Goal: Task Accomplishment & Management: Manage account settings

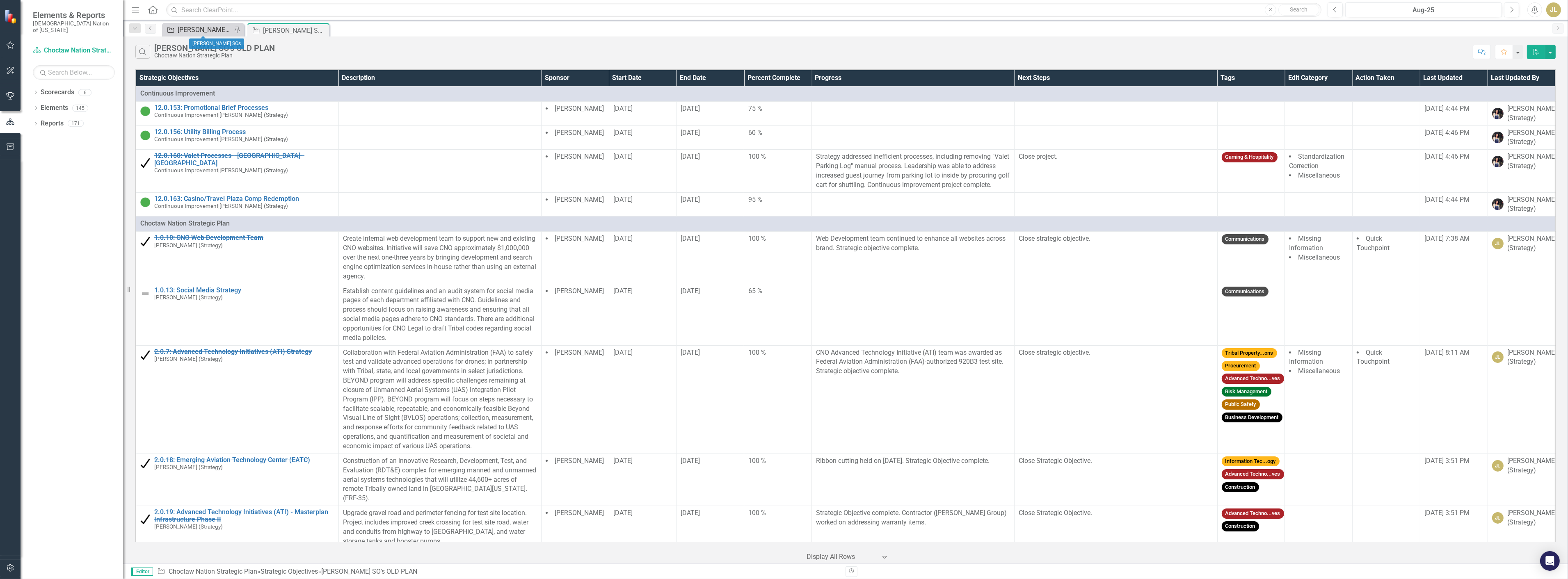
click at [209, 30] on div "[PERSON_NAME] SOs" at bounding box center [205, 29] width 54 height 10
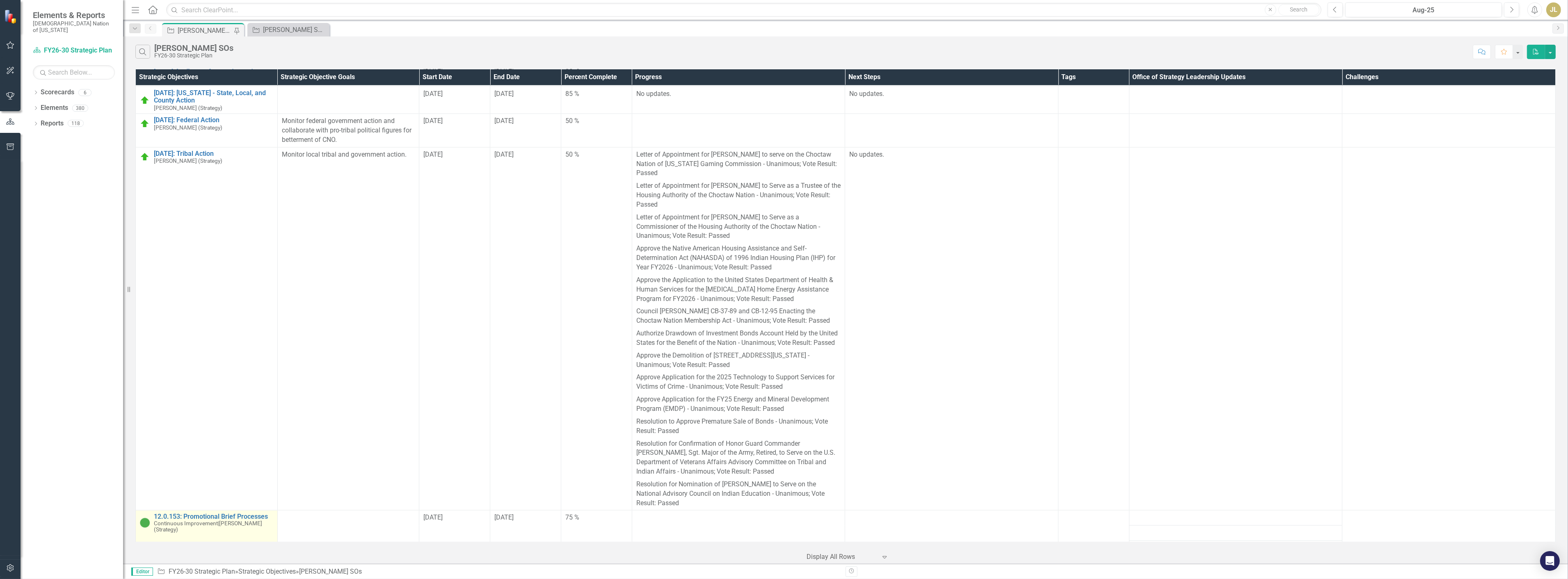
scroll to position [2113, 0]
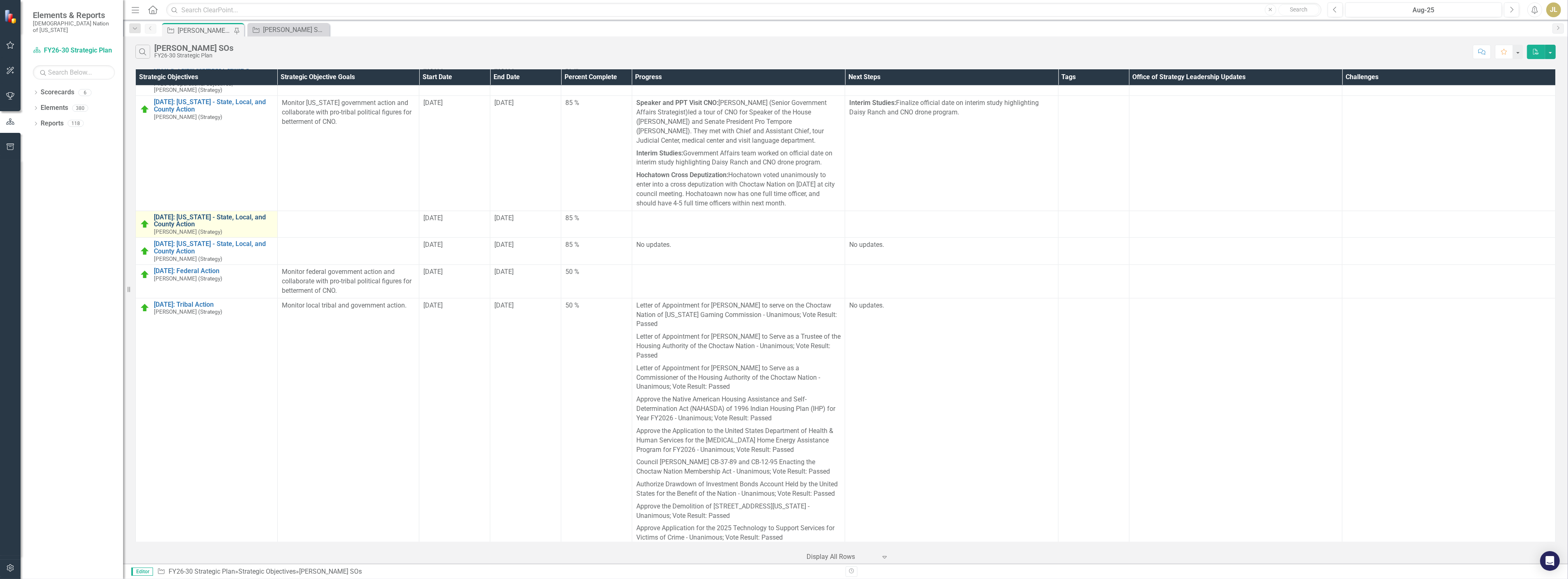
click at [211, 213] on link "[DATE]: [US_STATE] - State, Local, and County Action" at bounding box center [214, 221] width 119 height 15
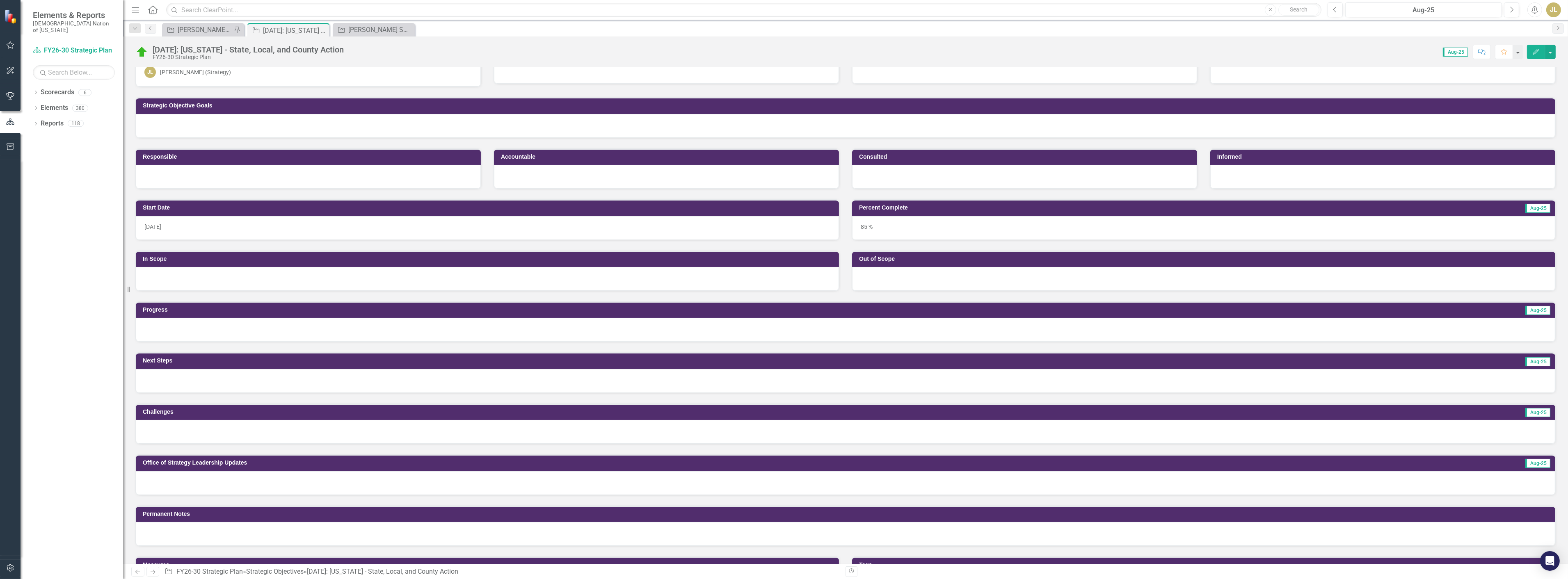
scroll to position [46, 0]
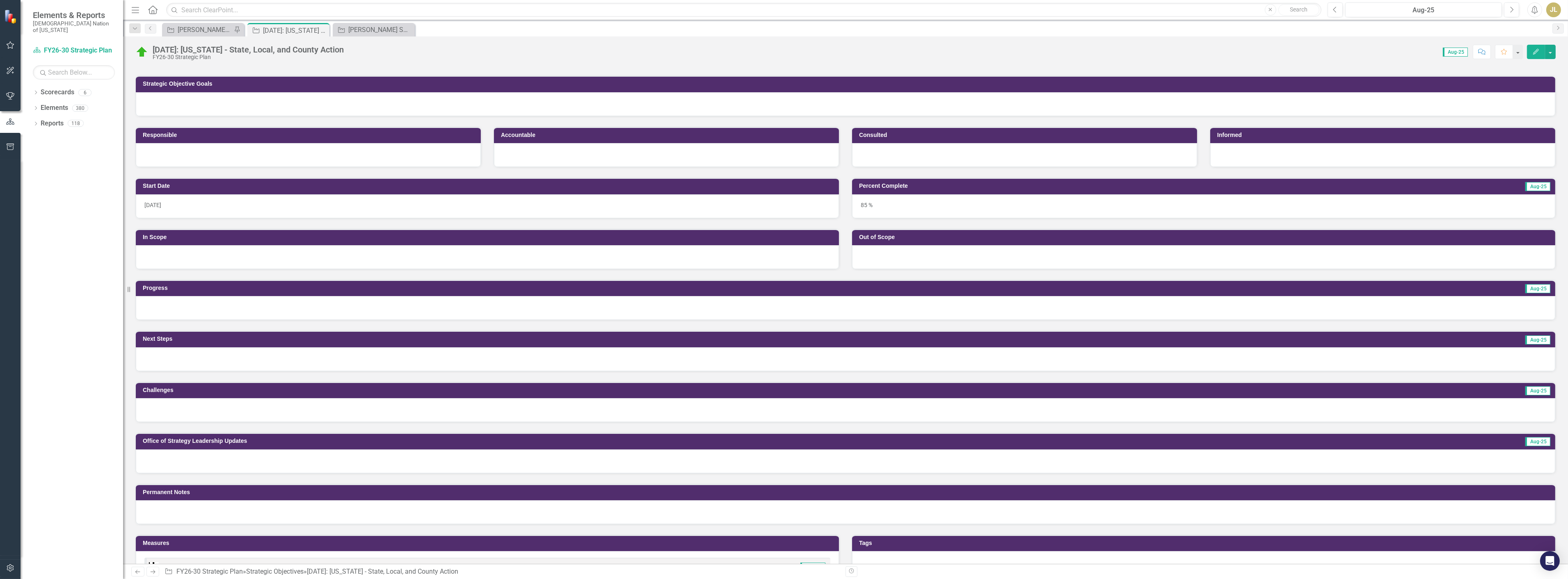
click at [197, 301] on div at bounding box center [845, 308] width 1419 height 24
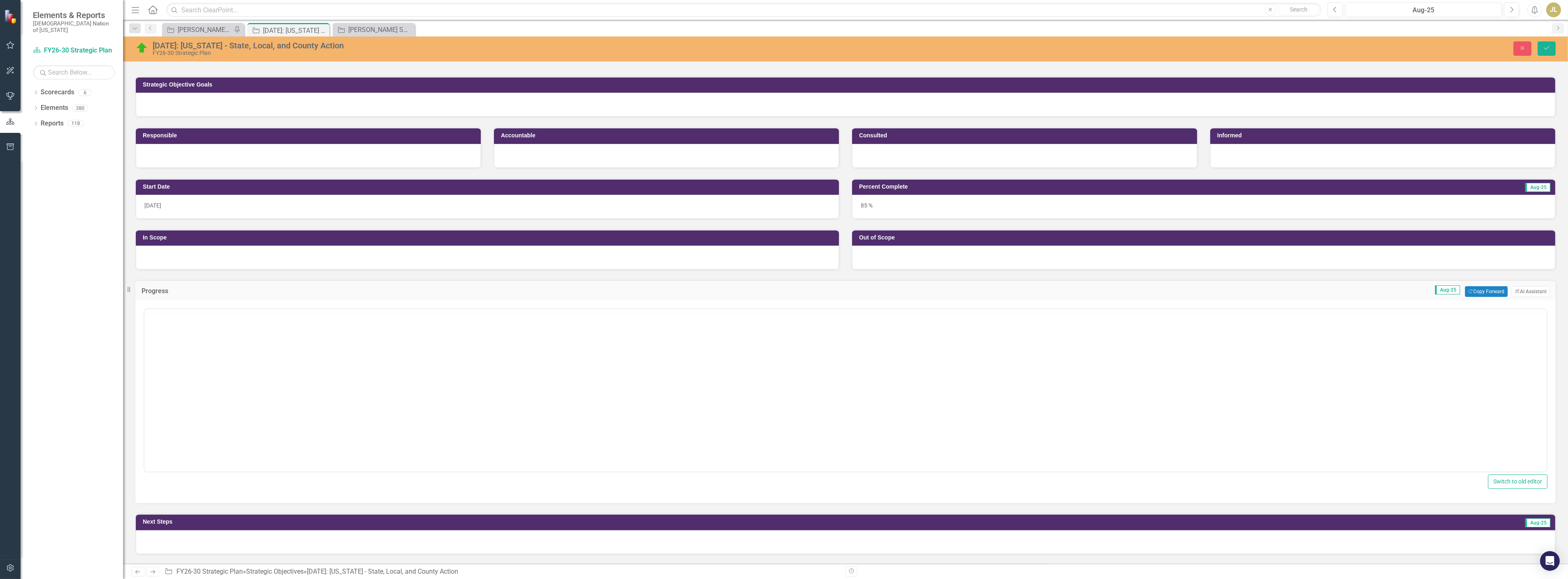
scroll to position [0, 0]
click at [200, 317] on body "Rich Text Area. Press ALT-0 for help." at bounding box center [845, 374] width 1402 height 123
paste body "To enrich screen reader interactions, please activate Accessibility in Grammarl…"
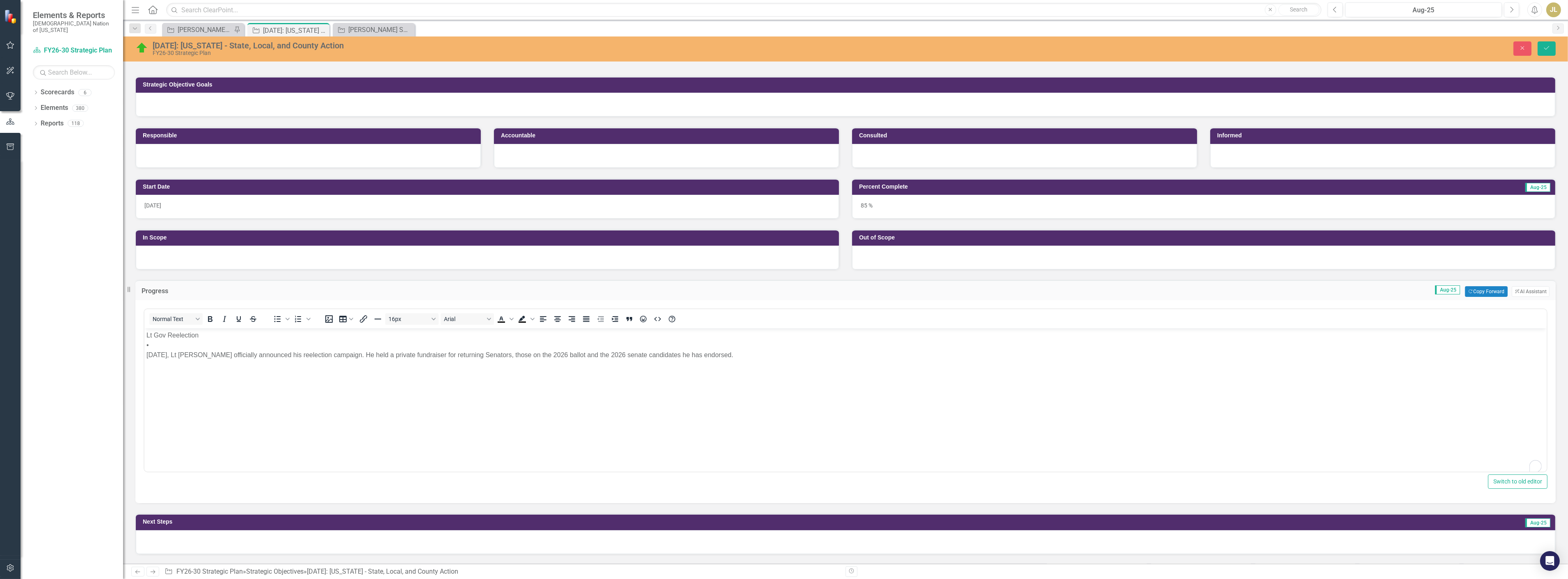
click at [166, 343] on p "Lt Gov Reelection • [DATE], Lt [PERSON_NAME] officially announced his reelectio…" at bounding box center [845, 345] width 1398 height 30
click at [161, 345] on p "Lt Gov Reelection [DATE], Lt [PERSON_NAME] officially announced his reelection …" at bounding box center [845, 340] width 1398 height 19
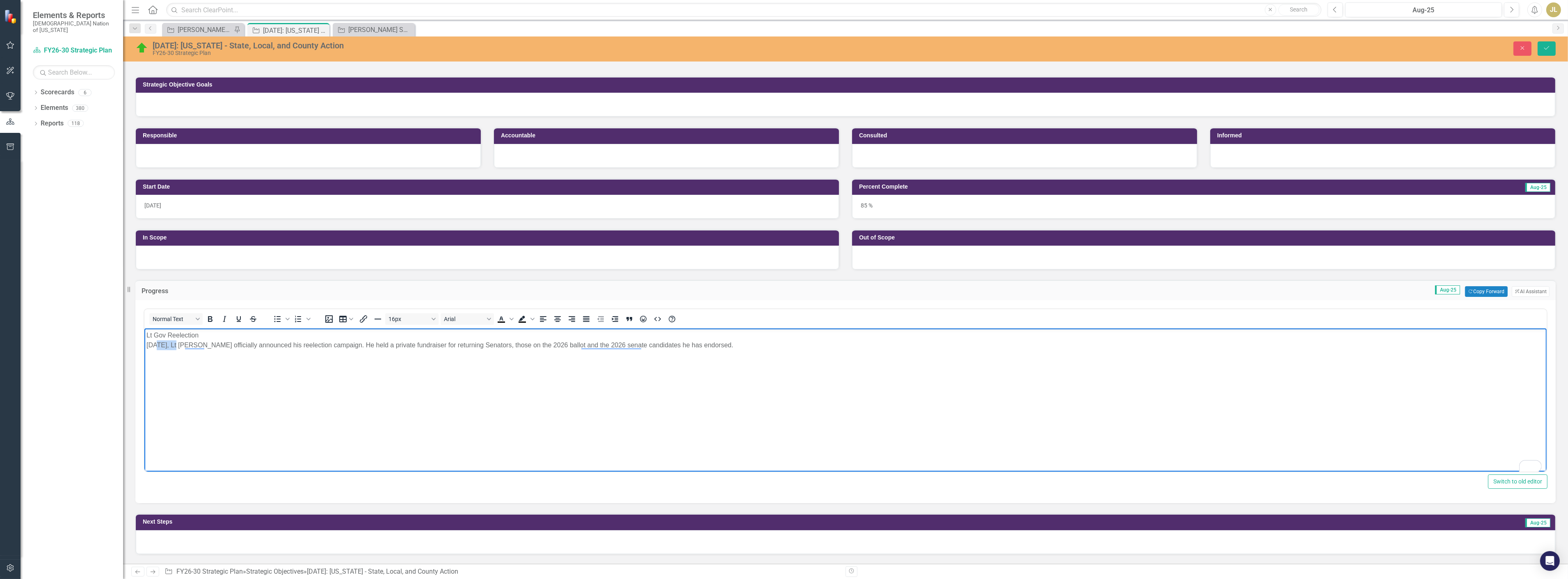
click at [161, 345] on p "Lt Gov Reelection [DATE], Lt [PERSON_NAME] officially announced his reelection …" at bounding box center [845, 340] width 1398 height 19
click at [208, 344] on p "Lt Gov Reelection On [DATE], Lt [PERSON_NAME] officially announced his reelecti…" at bounding box center [845, 340] width 1398 height 19
drag, startPoint x: 227, startPoint y: 344, endPoint x: 209, endPoint y: 344, distance: 18.0
click at [209, 344] on p "Lt Gov Reelection On [DATE], Lt [PERSON_NAME] officially announced his reelecti…" at bounding box center [845, 340] width 1398 height 19
click at [207, 342] on p "Lt Gov Reelection On [DATE], [PERSON_NAME] officially announced his reelection …" at bounding box center [845, 340] width 1398 height 19
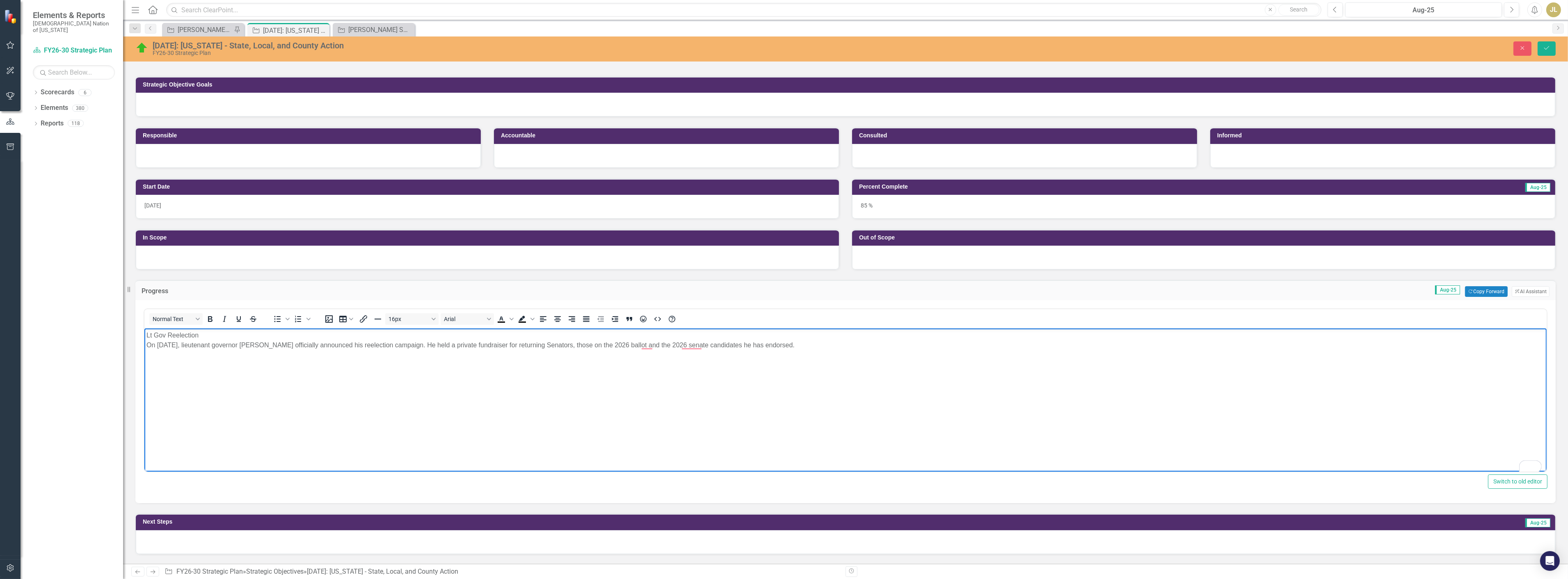
click at [210, 345] on p "Lt Gov Reelection On [DATE], lieutenant governor [PERSON_NAME] officially annou…" at bounding box center [845, 340] width 1398 height 19
click at [371, 347] on p "Lt Gov Reelection On [DATE], Lieutenant Governor ([PERSON_NAME]) officially ann…" at bounding box center [845, 340] width 1398 height 19
click at [436, 346] on p "Lt Gov Reelection On [DATE], Lieutenant Governor ([PERSON_NAME]) officially ann…" at bounding box center [845, 340] width 1398 height 19
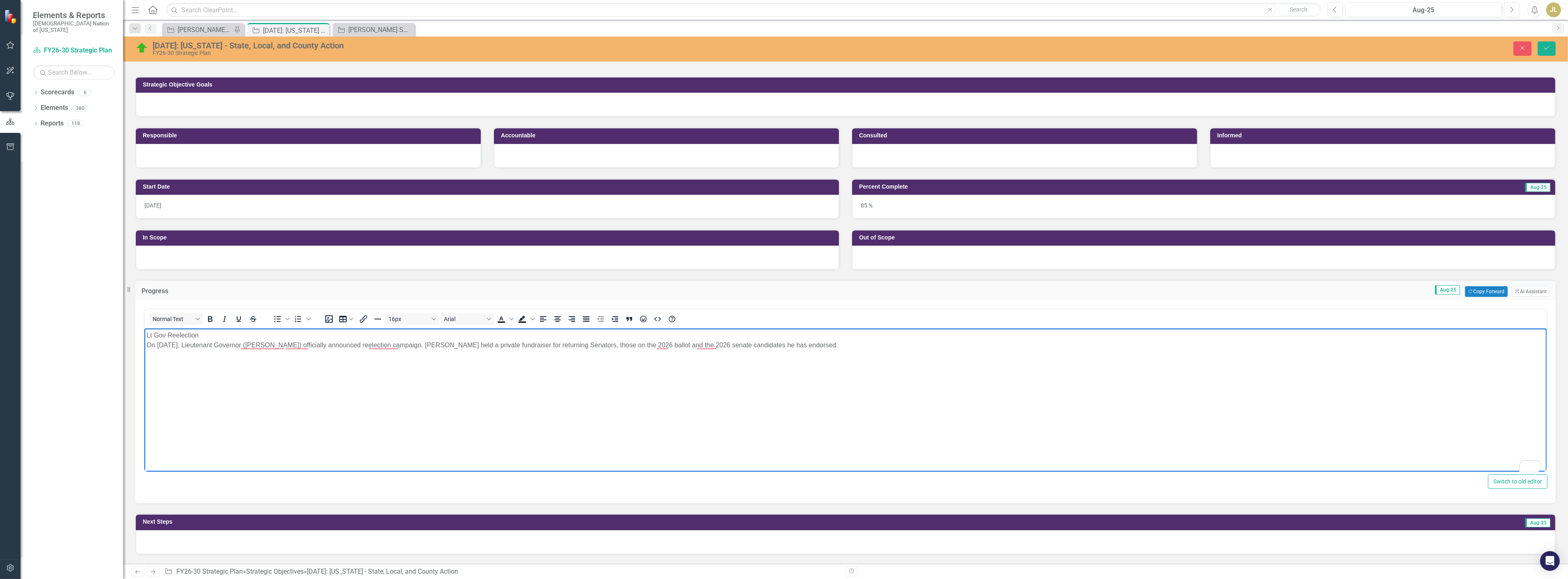
click at [613, 344] on p "Lt Gov Reelection On [DATE], Lieutenant Governor ([PERSON_NAME]) officially ann…" at bounding box center [845, 340] width 1398 height 19
click at [660, 345] on p "Lt Gov Reelection On [DATE], Lieutenant Governor ([PERSON_NAME]) officially ann…" at bounding box center [845, 340] width 1398 height 19
click at [810, 344] on p "Lt Gov Reelection On [DATE], Lieutenant Governor ([PERSON_NAME]) officially ann…" at bounding box center [845, 340] width 1398 height 19
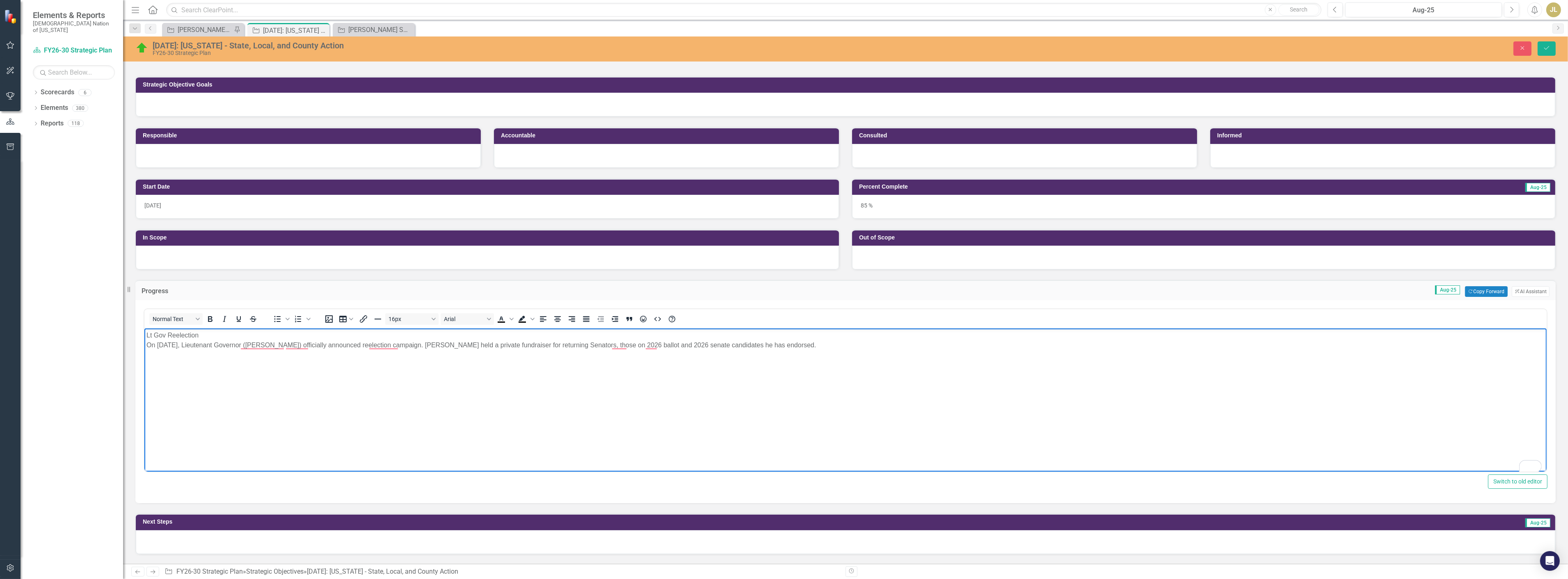
click at [149, 344] on p "Lt Gov Reelection On [DATE], Lieutenant Governor ([PERSON_NAME]) officially ann…" at bounding box center [845, 340] width 1398 height 19
drag, startPoint x: 201, startPoint y: 335, endPoint x: 145, endPoint y: 335, distance: 56.0
click at [145, 335] on body "Lt Gov Reelection: On [DATE], Lieutenant Governor ([PERSON_NAME]) officially an…" at bounding box center [845, 390] width 1402 height 123
click at [209, 321] on icon "Bold" at bounding box center [210, 319] width 10 height 10
click at [1550, 50] on icon "Save" at bounding box center [1547, 47] width 7 height 5
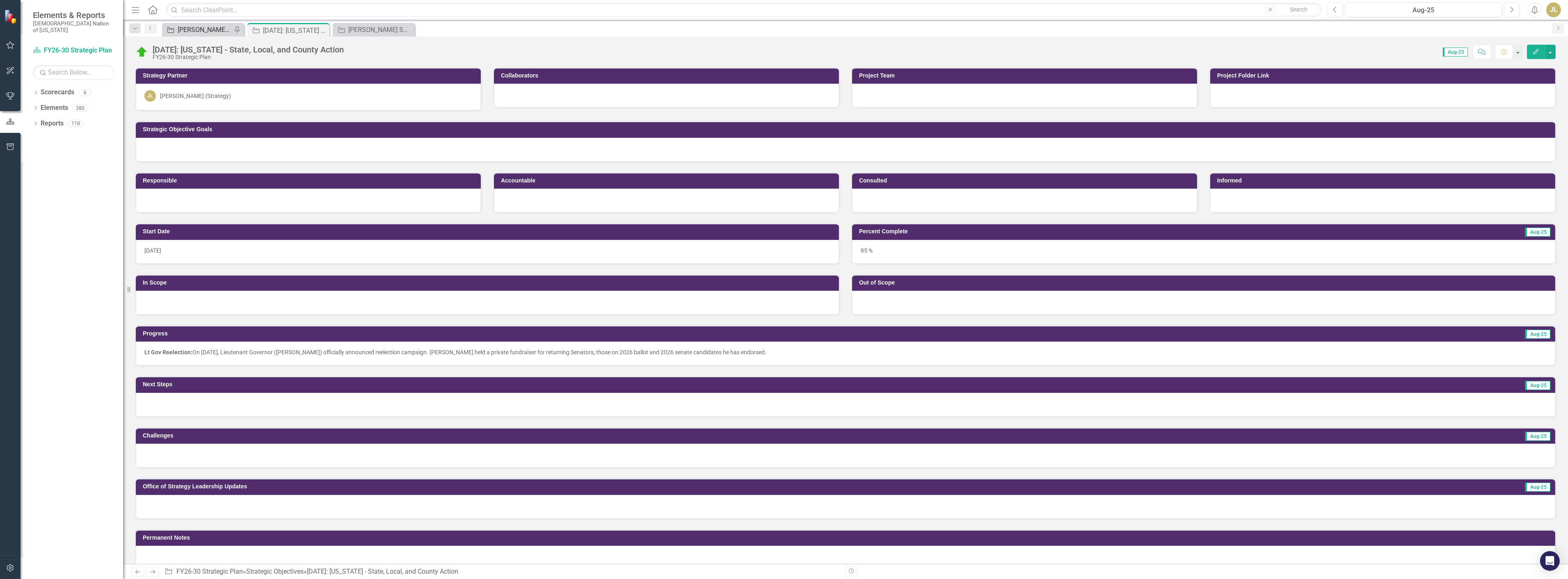
click at [215, 35] on div "[PERSON_NAME] SOs" at bounding box center [205, 29] width 54 height 10
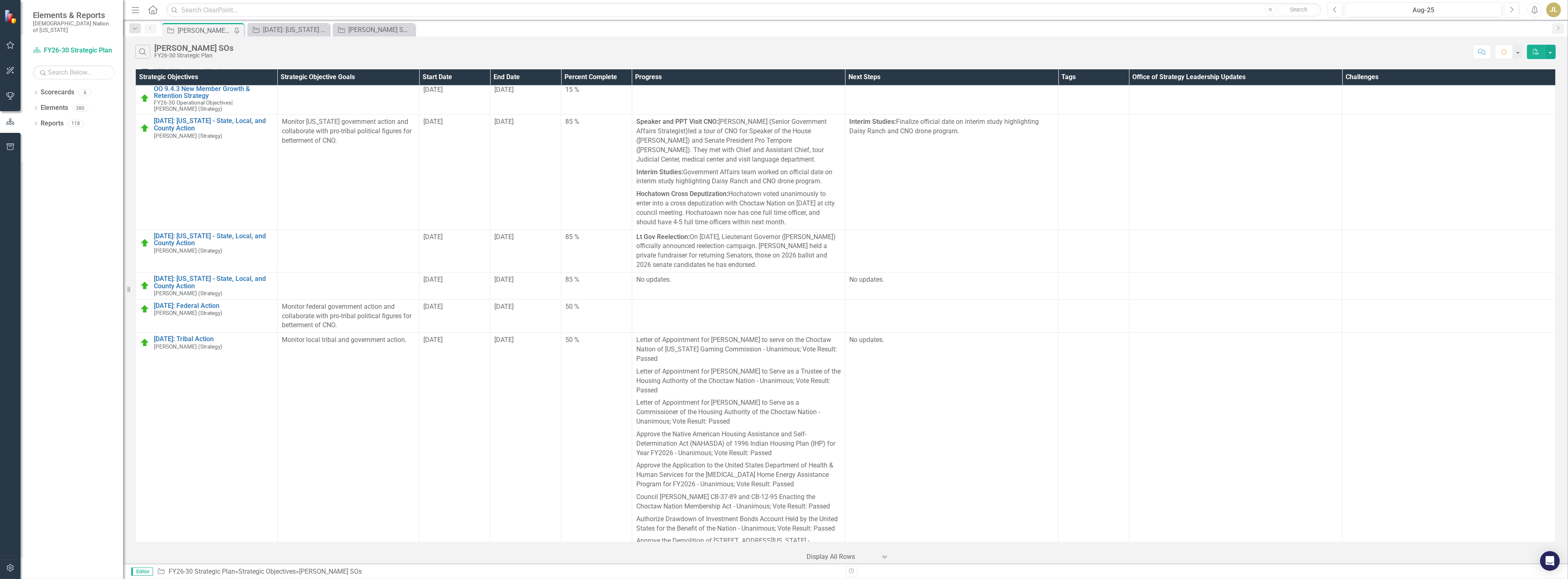
scroll to position [2095, 0]
